Goal: Transaction & Acquisition: Purchase product/service

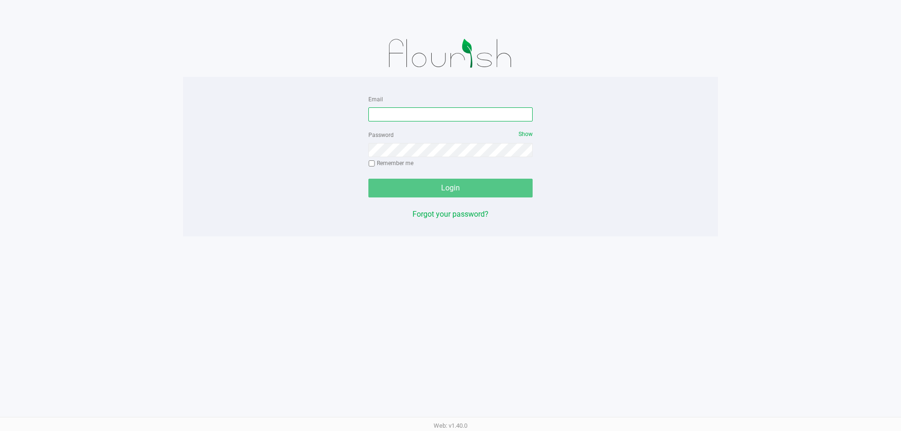
click at [493, 118] on input "Email" at bounding box center [451, 115] width 164 height 14
type input "[EMAIL_ADDRESS][PERSON_NAME][DOMAIN_NAME]"
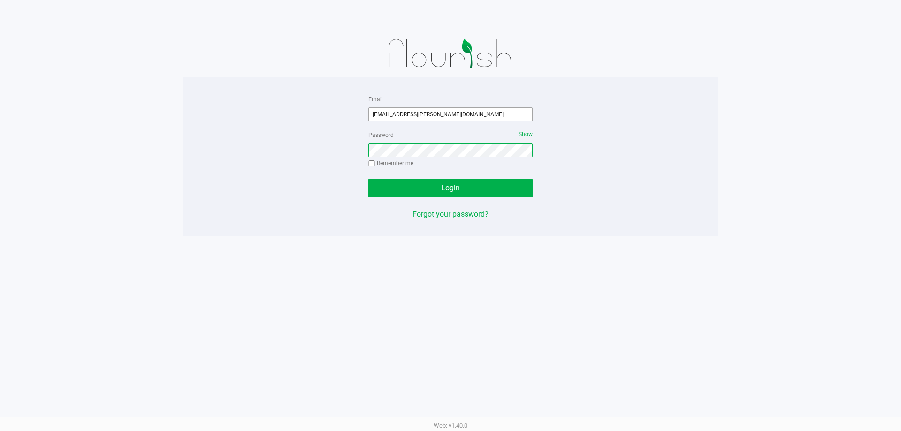
click at [369, 179] on button "Login" at bounding box center [451, 188] width 164 height 19
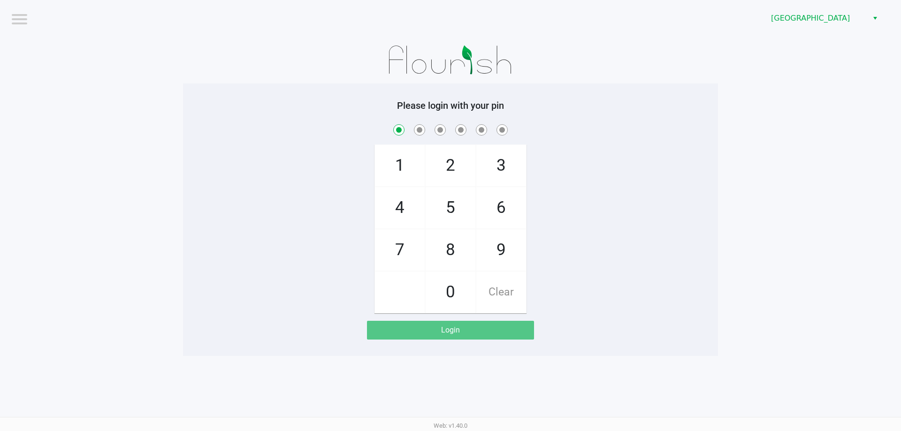
checkbox input "true"
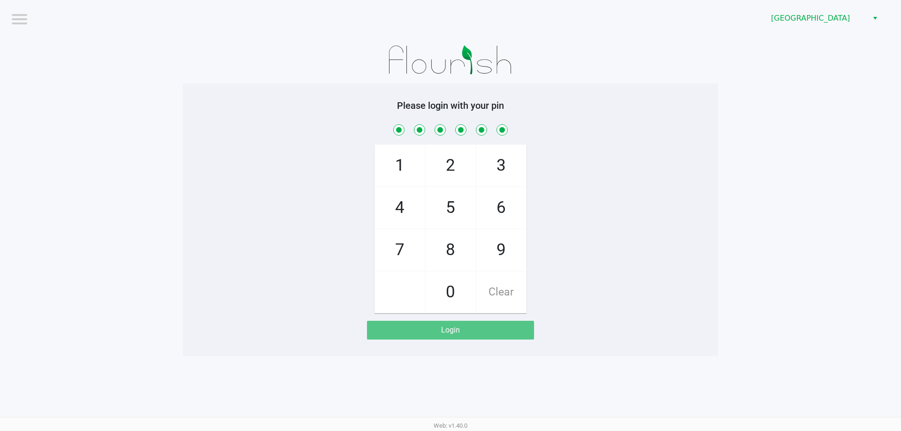
checkbox input "true"
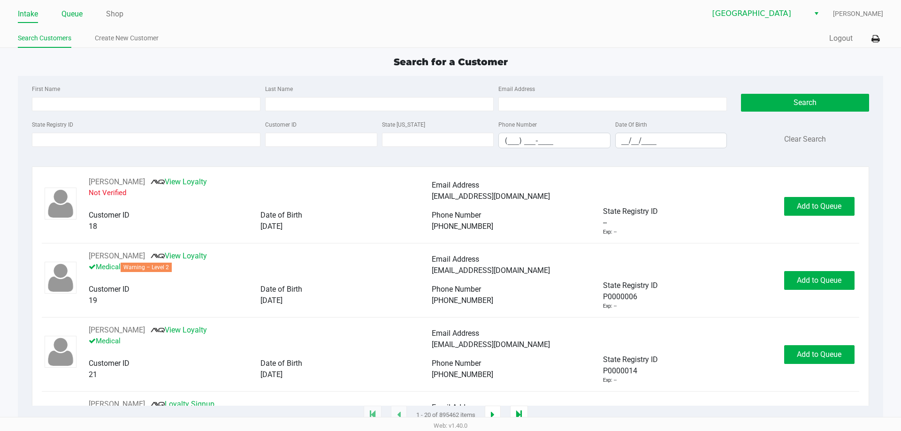
click at [74, 12] on link "Queue" at bounding box center [72, 14] width 21 height 13
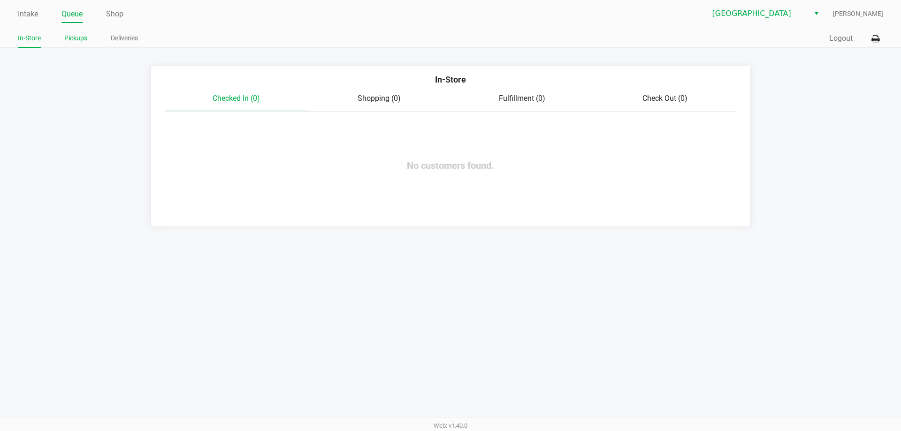
click at [73, 42] on link "Pickups" at bounding box center [75, 38] width 23 height 12
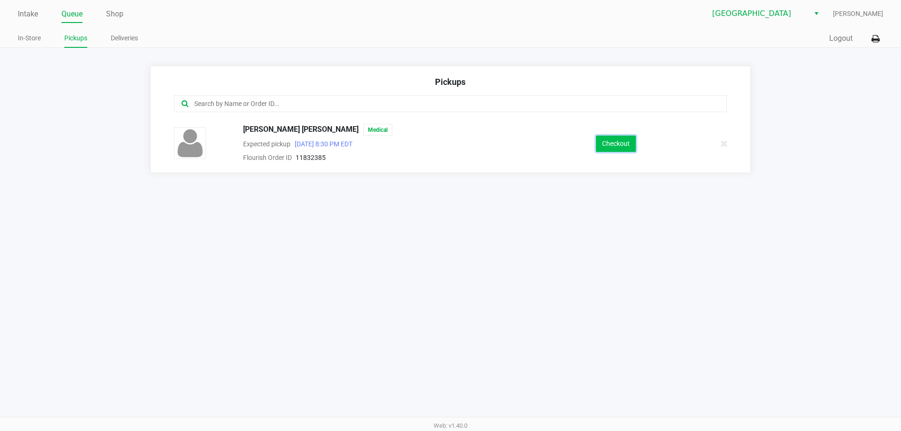
click at [624, 152] on button "Checkout" at bounding box center [616, 144] width 40 height 16
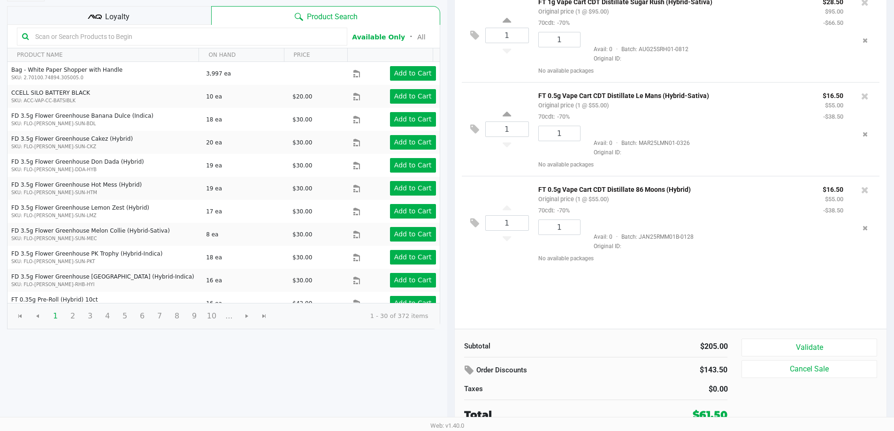
scroll to position [96, 0]
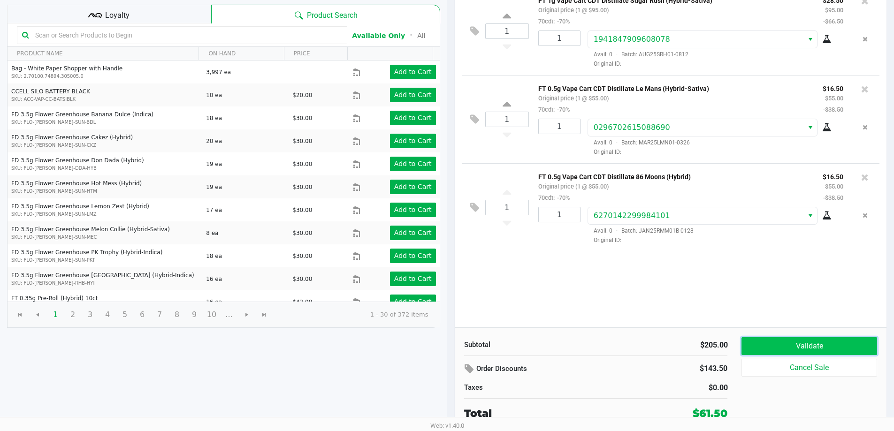
click at [784, 340] on button "Validate" at bounding box center [809, 347] width 135 height 18
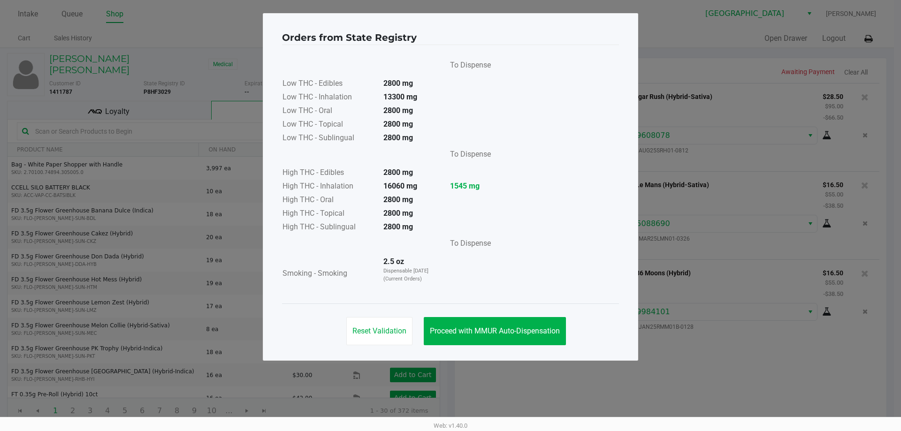
click at [516, 316] on div "Reset Validation Proceed with MMUR Auto-Dispensation" at bounding box center [450, 327] width 337 height 47
click at [516, 326] on button "Proceed with MMUR Auto-Dispensation" at bounding box center [495, 331] width 142 height 28
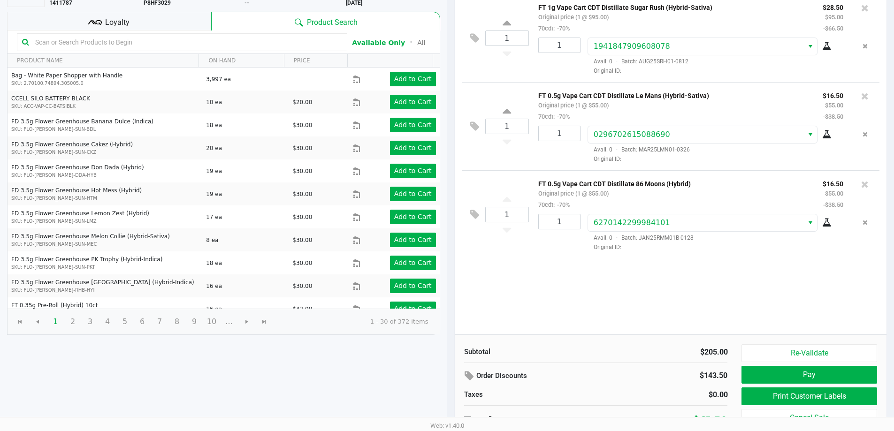
scroll to position [96, 0]
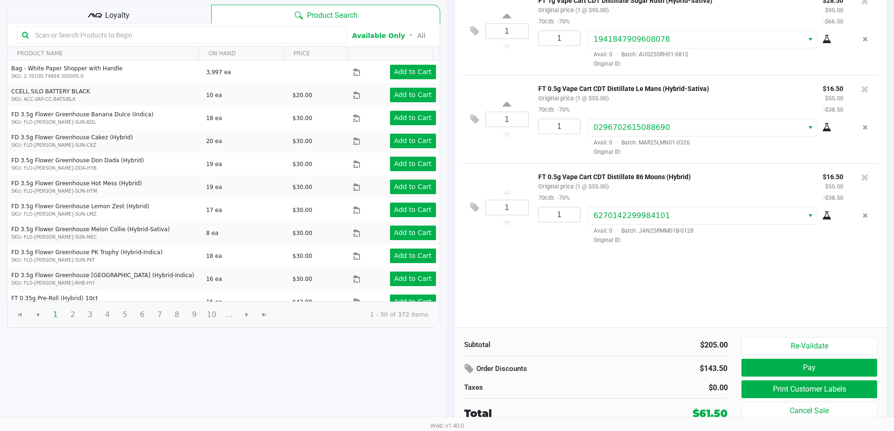
click at [148, 5] on div "Loyalty" at bounding box center [109, 14] width 204 height 19
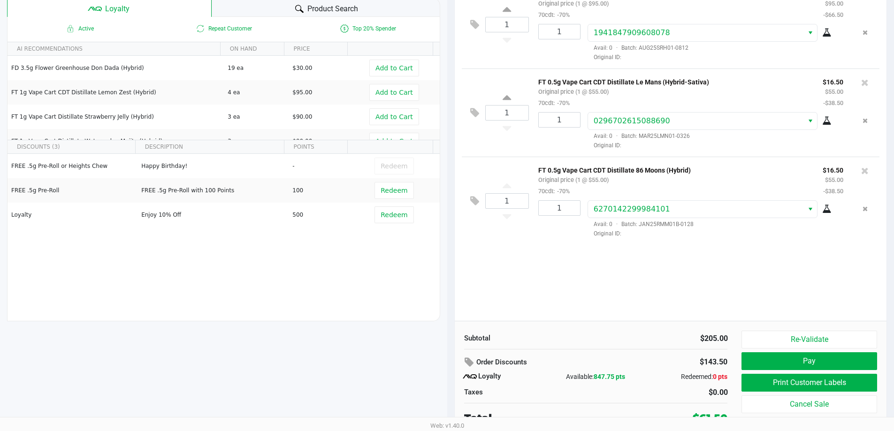
scroll to position [108, 0]
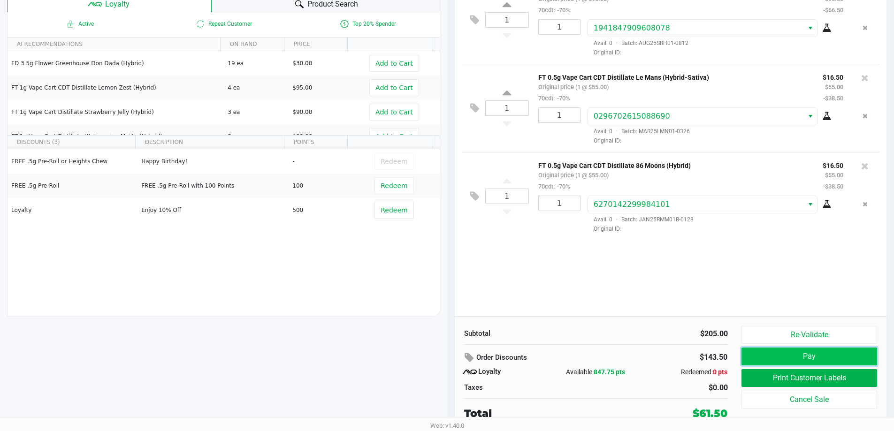
click at [840, 354] on button "Pay" at bounding box center [809, 357] width 135 height 18
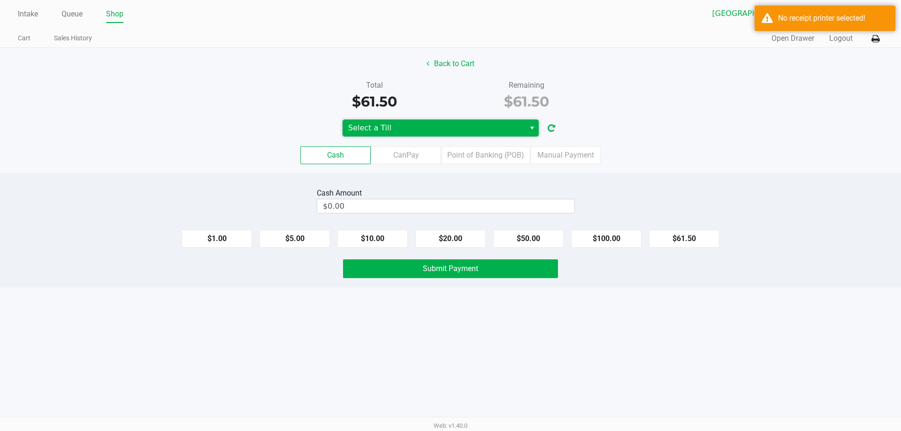
click at [455, 133] on span "Select a Till" at bounding box center [433, 128] width 171 height 11
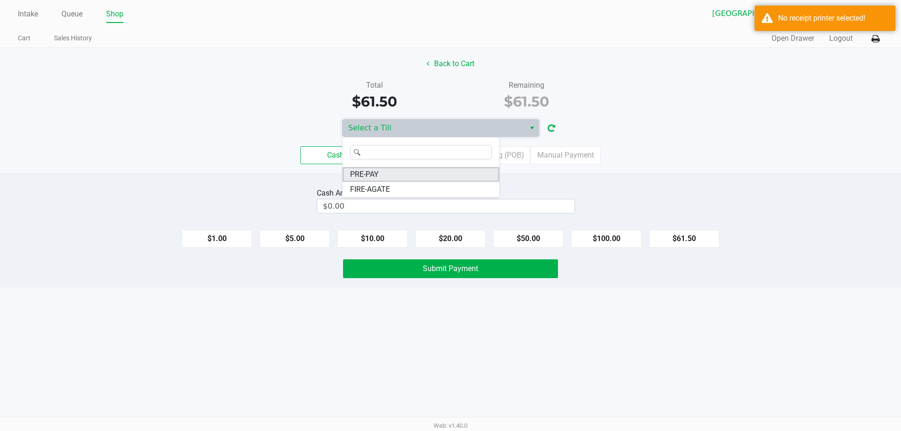
click at [414, 168] on li "PRE-PAY" at bounding box center [421, 174] width 157 height 15
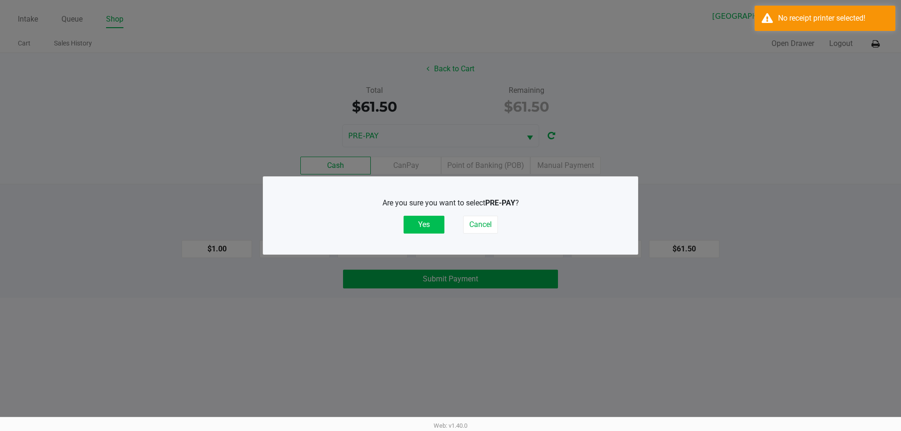
click at [431, 222] on button "Yes" at bounding box center [424, 225] width 41 height 18
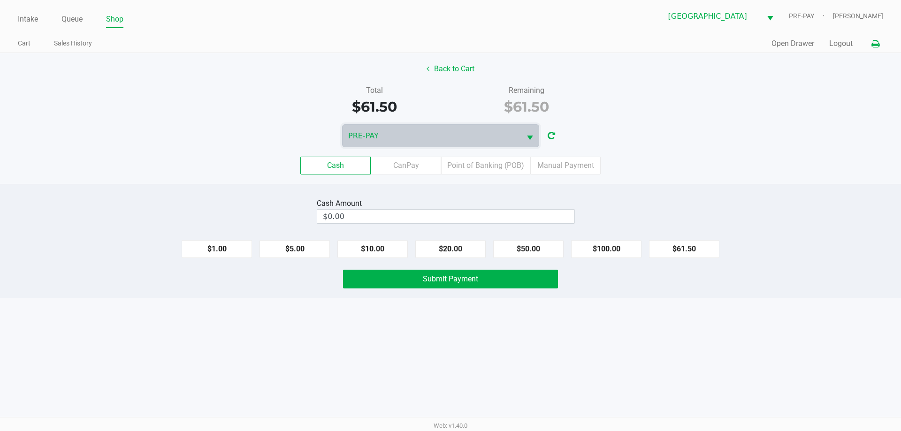
click at [871, 47] on button at bounding box center [875, 43] width 15 height 17
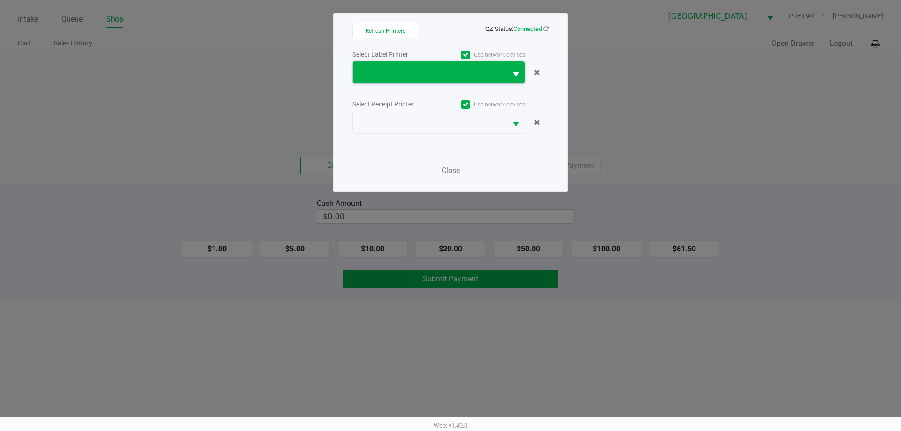
click at [432, 74] on span at bounding box center [430, 72] width 143 height 11
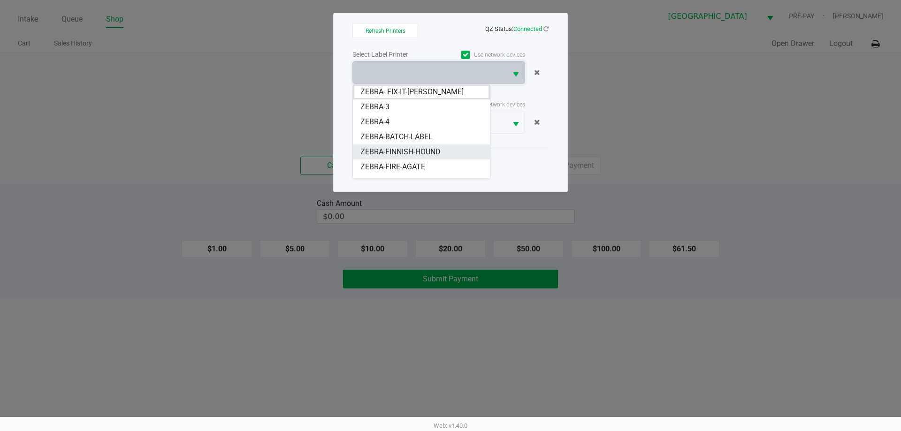
click at [424, 149] on span "ZEBRA-FINNISH-HOUND" at bounding box center [401, 151] width 80 height 11
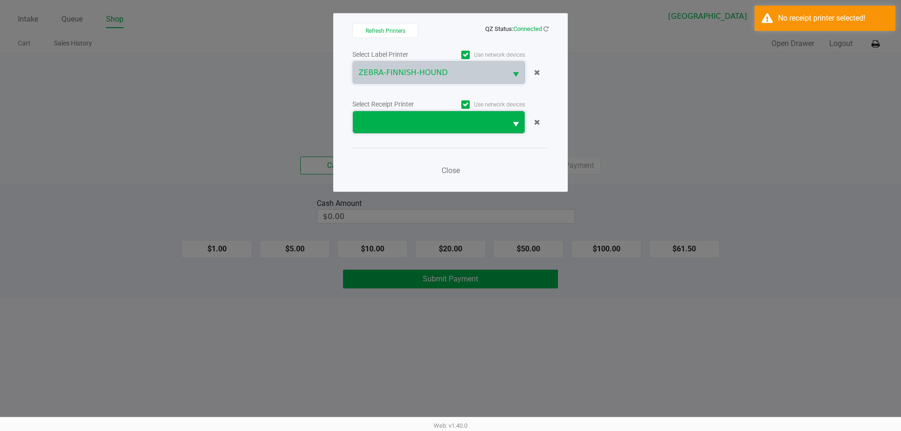
click at [428, 132] on span at bounding box center [430, 122] width 154 height 22
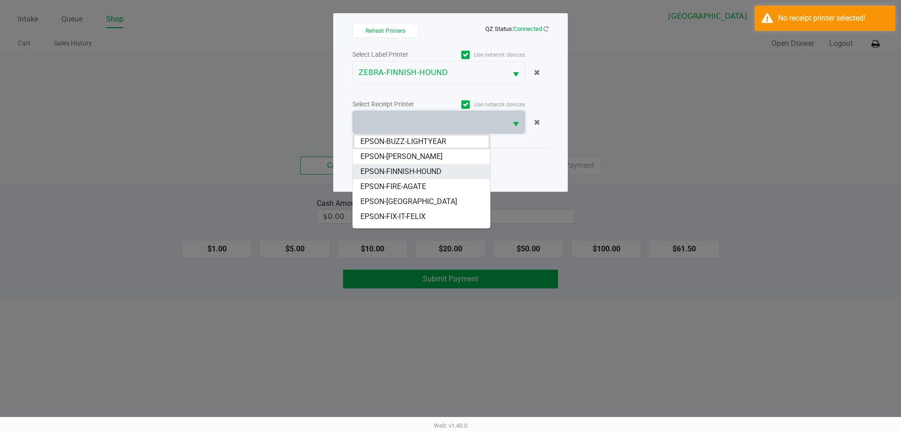
click at [439, 177] on span "EPSON-FINNISH-HOUND" at bounding box center [401, 171] width 81 height 11
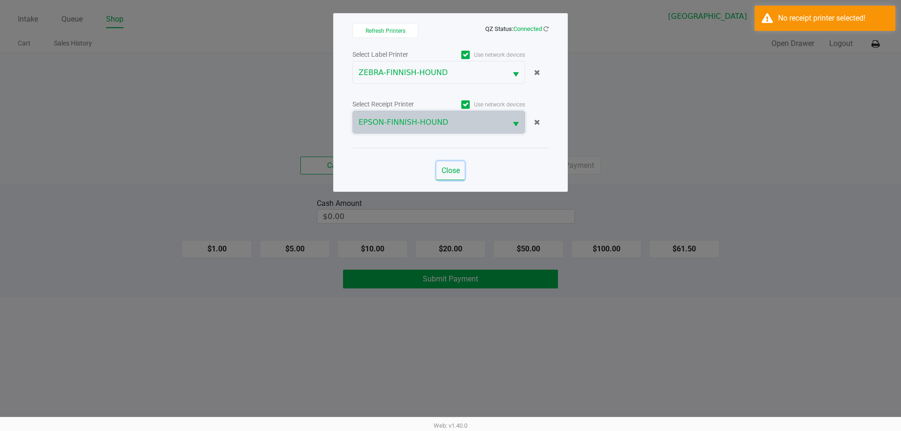
click at [453, 164] on button "Close" at bounding box center [451, 171] width 28 height 19
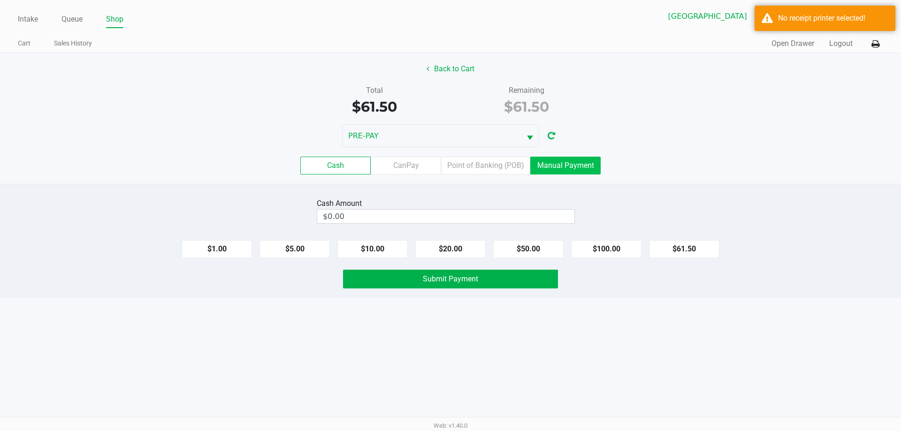
click at [561, 162] on label "Manual Payment" at bounding box center [566, 166] width 70 height 18
click at [0, 0] on 8 "Manual Payment" at bounding box center [0, 0] width 0 height 0
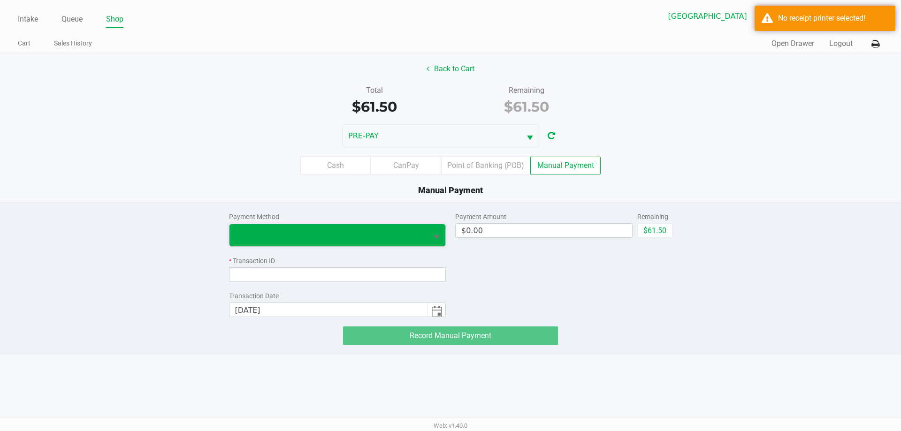
click at [424, 230] on span at bounding box center [329, 235] width 199 height 22
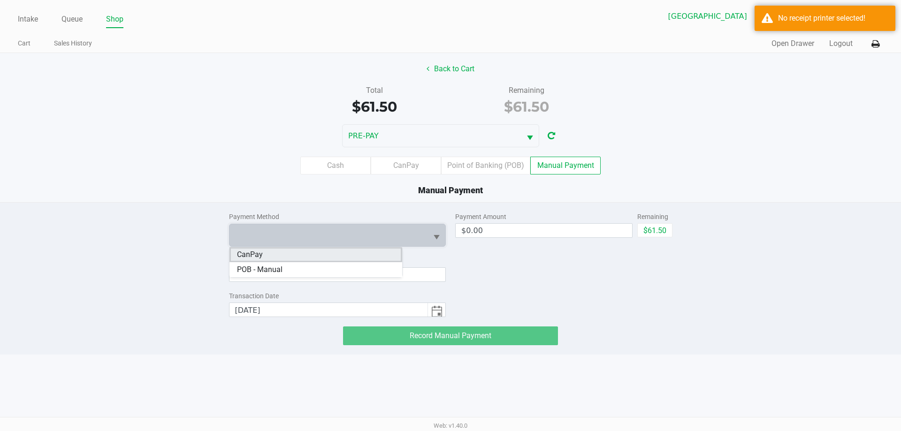
click at [315, 254] on li "CanPay" at bounding box center [316, 254] width 173 height 15
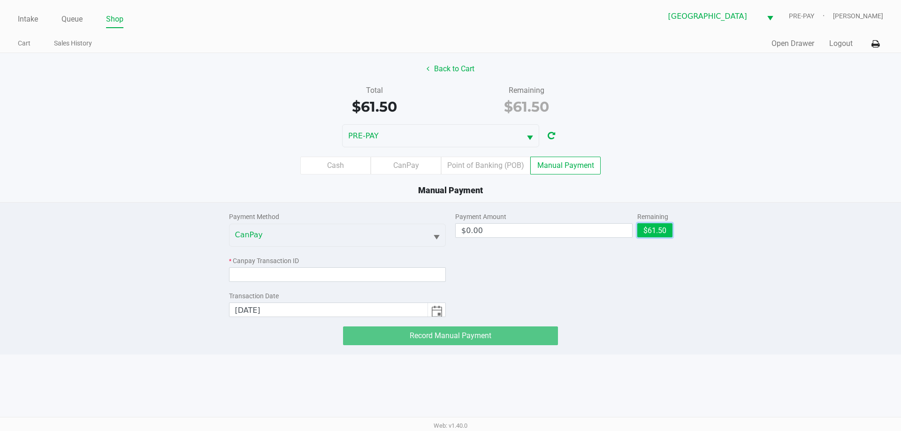
click at [666, 234] on button "$61.50" at bounding box center [655, 230] width 35 height 14
type input "$61.50"
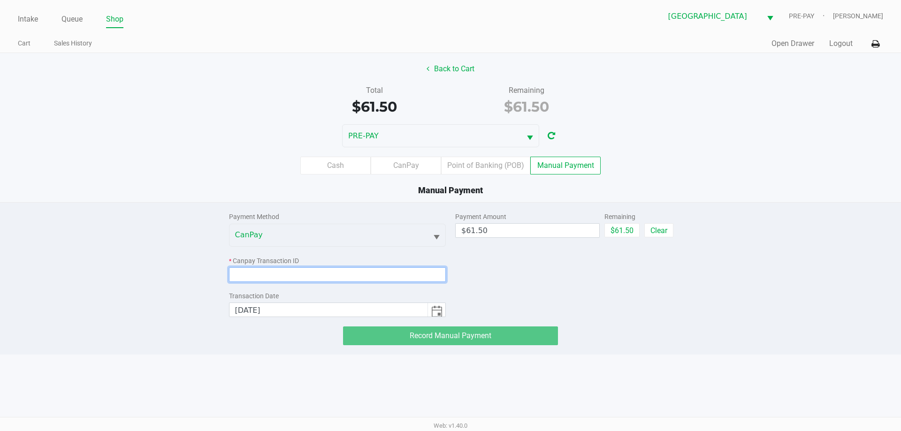
click at [333, 279] on input at bounding box center [337, 275] width 217 height 15
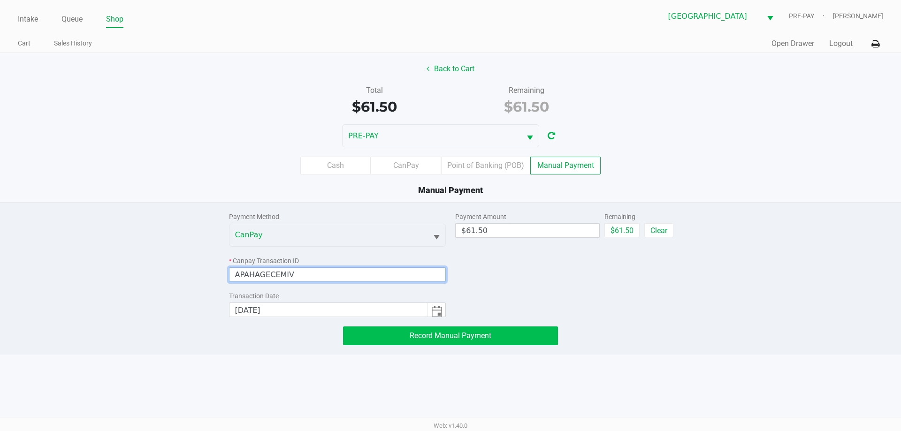
type input "APAHAGECEMIV"
click at [466, 331] on button "Record Manual Payment" at bounding box center [450, 336] width 215 height 19
